Goal: Task Accomplishment & Management: Manage account settings

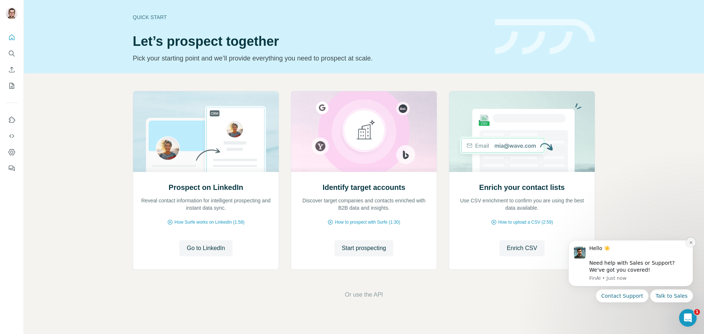
click at [689, 241] on icon "Dismiss notification" at bounding box center [691, 243] width 4 height 4
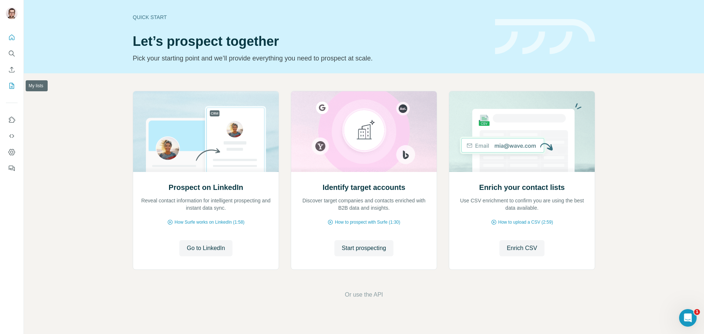
click at [9, 83] on icon "My lists" at bounding box center [11, 85] width 7 height 7
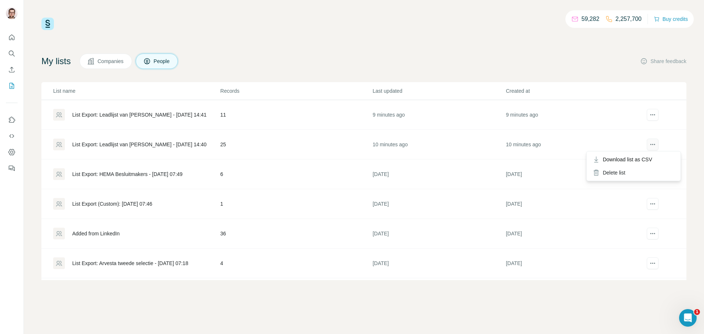
click at [653, 146] on icon "actions" at bounding box center [652, 144] width 7 height 7
click at [647, 113] on button "actions" at bounding box center [653, 115] width 12 height 12
